Goal: Task Accomplishment & Management: Manage account settings

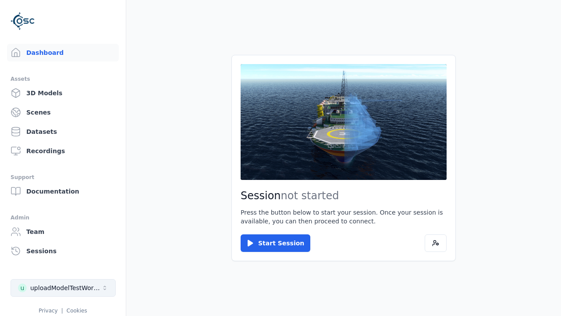
click at [63, 288] on div "uploadModelTestWorkspace" at bounding box center [65, 287] width 71 height 9
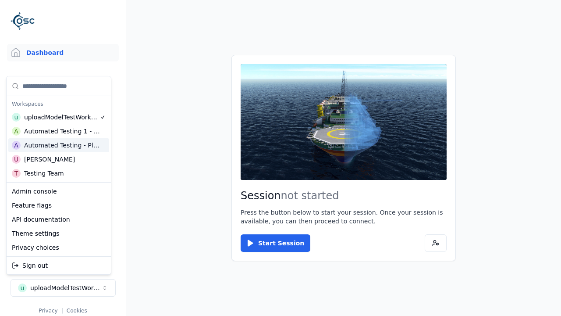
click at [59, 145] on div "Automated Testing - Playwright" at bounding box center [62, 145] width 76 height 9
click at [281, 158] on html "Support Dashboard Assets 3D Models Scenes Datasets Recordings Support Documenta…" at bounding box center [280, 158] width 561 height 316
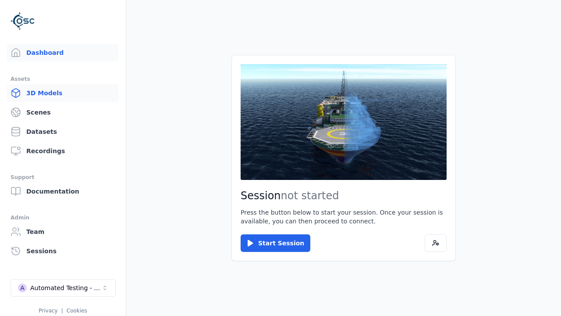
click at [63, 93] on link "3D Models" at bounding box center [63, 93] width 112 height 18
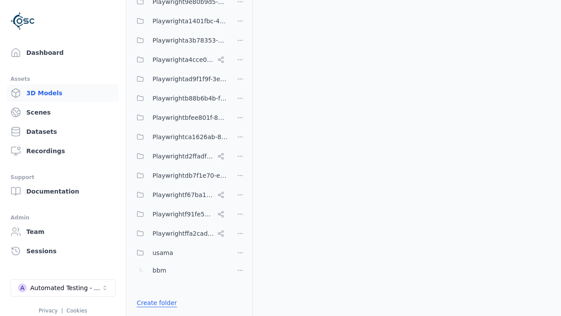
click at [154, 303] on link "Create folder" at bounding box center [157, 302] width 40 height 9
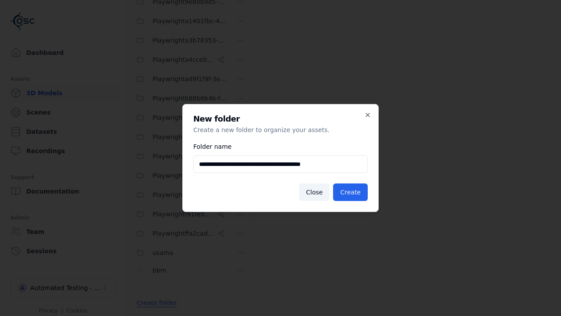
type input "**********"
click at [352, 192] on button "Create" at bounding box center [350, 192] width 35 height 18
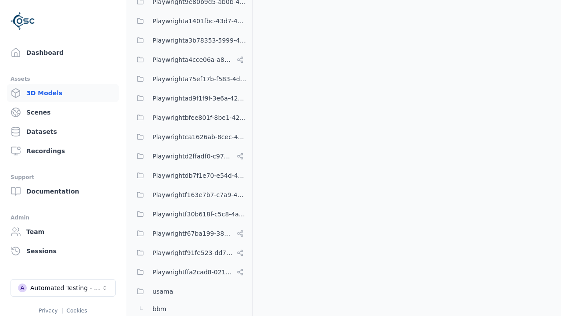
scroll to position [423, 0]
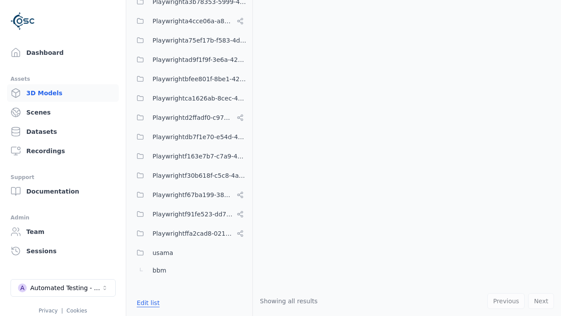
click at [146, 303] on button "Edit list" at bounding box center [148, 303] width 33 height 16
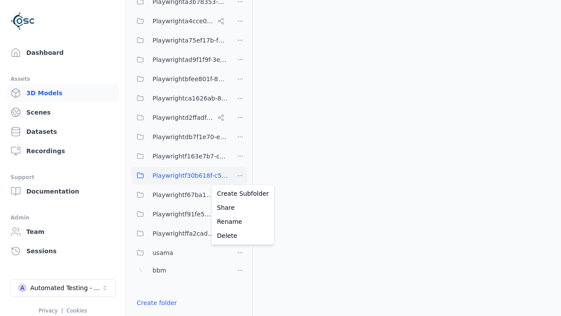
click at [240, 175] on html "Support Dashboard Assets 3D Models Scenes Datasets Recordings Support Documenta…" at bounding box center [280, 158] width 561 height 316
click at [240, 221] on div "Rename" at bounding box center [243, 221] width 59 height 14
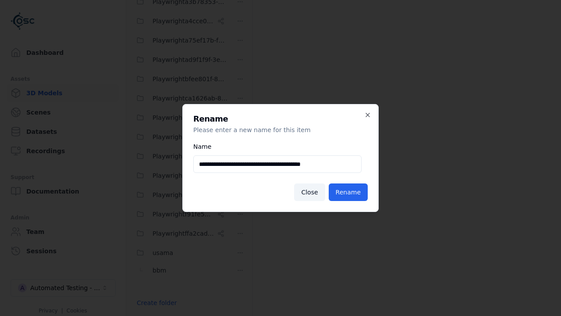
click at [278, 164] on input "**********" at bounding box center [277, 164] width 168 height 18
type input "**********"
click at [349, 192] on button "Rename" at bounding box center [348, 192] width 39 height 18
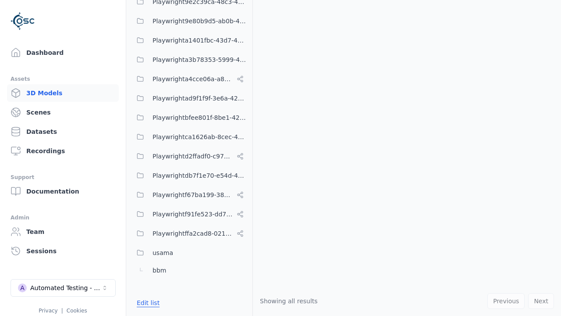
scroll to position [423, 0]
click at [146, 303] on button "Edit list" at bounding box center [148, 303] width 33 height 16
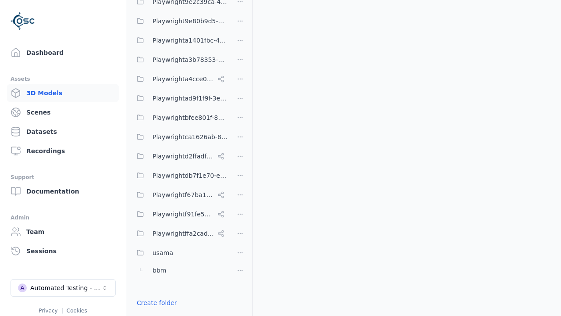
click at [240, 155] on html "Support Dashboard Assets 3D Models Scenes Datasets Recordings Support Documenta…" at bounding box center [280, 158] width 561 height 316
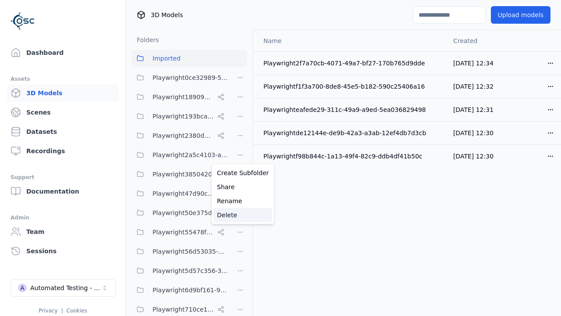
click at [240, 215] on div "Delete" at bounding box center [243, 215] width 59 height 14
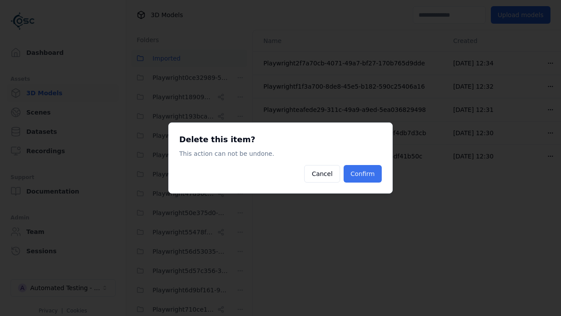
click at [364, 174] on button "Confirm" at bounding box center [363, 174] width 38 height 18
